Goal: Task Accomplishment & Management: Manage account settings

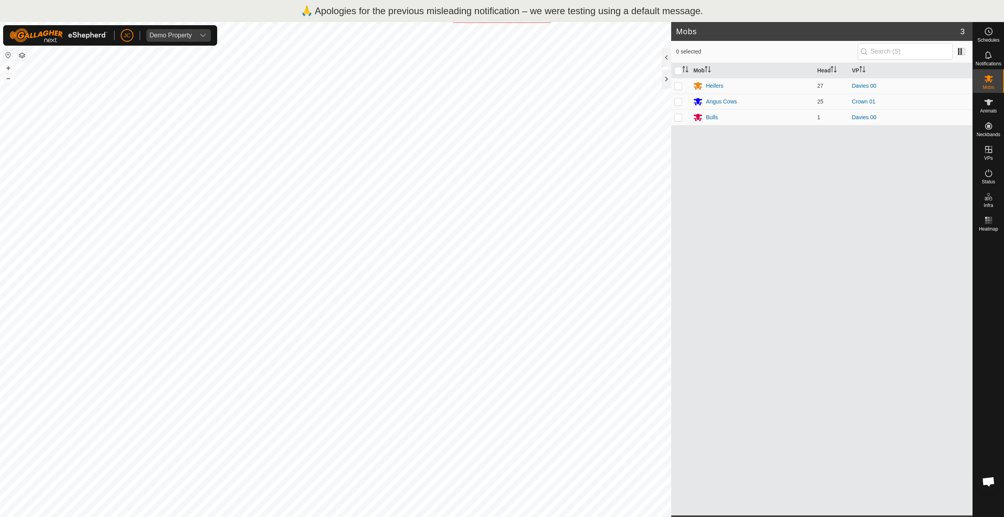
click at [214, 12] on div "🙏 Apologies for the previous misleading notification – we were testing using a …" at bounding box center [502, 11] width 1004 height 22
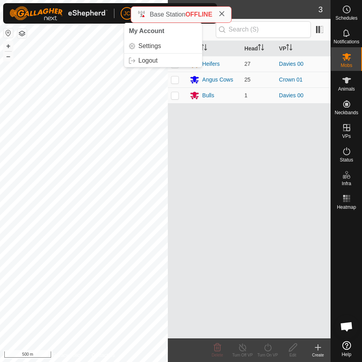
click at [123, 17] on p-avatar "JC" at bounding box center [127, 13] width 13 height 13
click at [138, 59] on link "Logout" at bounding box center [163, 60] width 78 height 13
